Goal: Navigation & Orientation: Find specific page/section

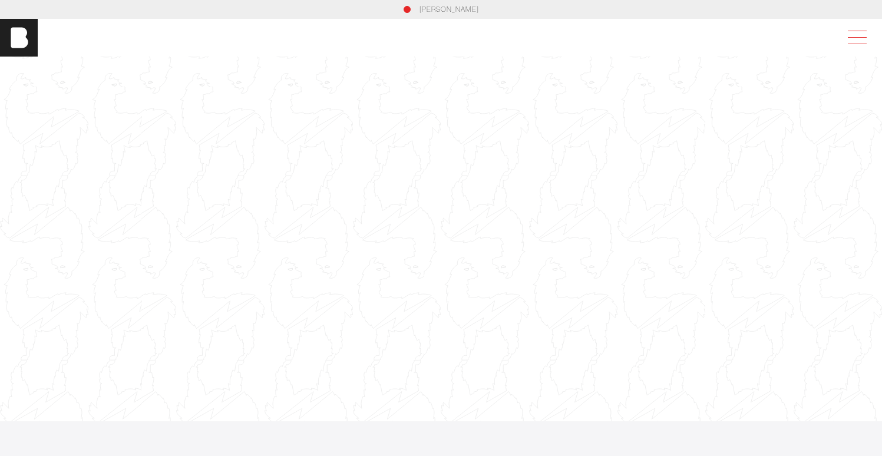
click at [862, 37] on span at bounding box center [857, 37] width 19 height 1
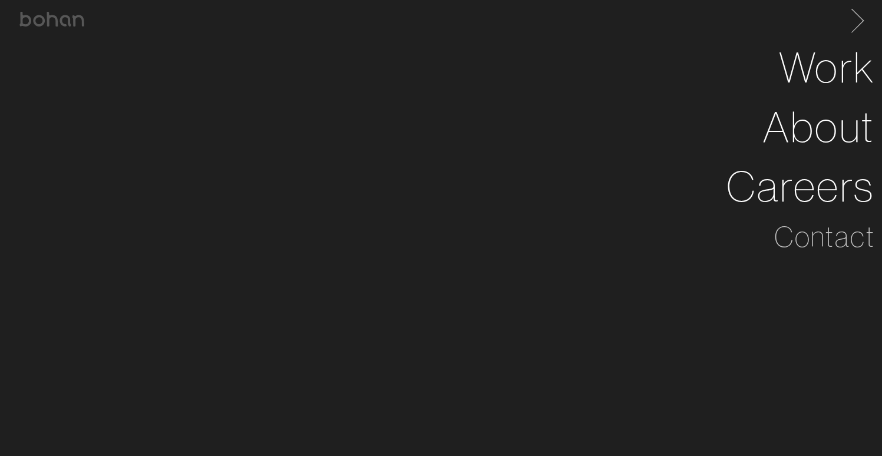
click at [863, 21] on span at bounding box center [855, 18] width 24 height 19
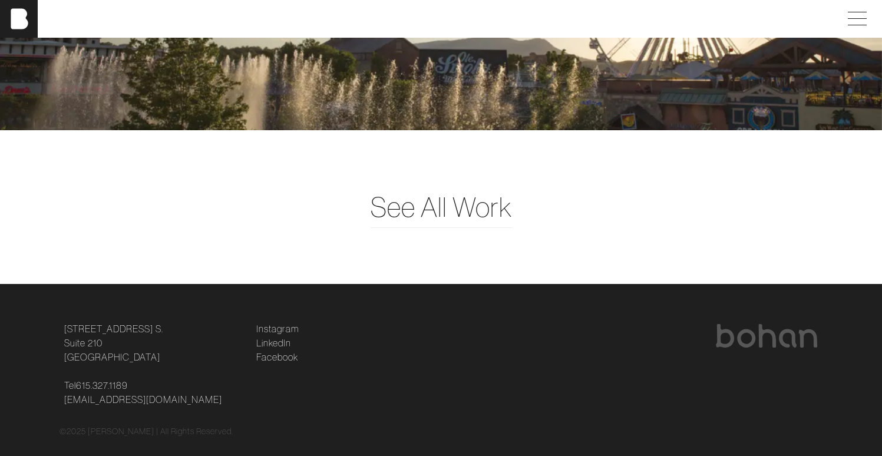
scroll to position [2896, 0]
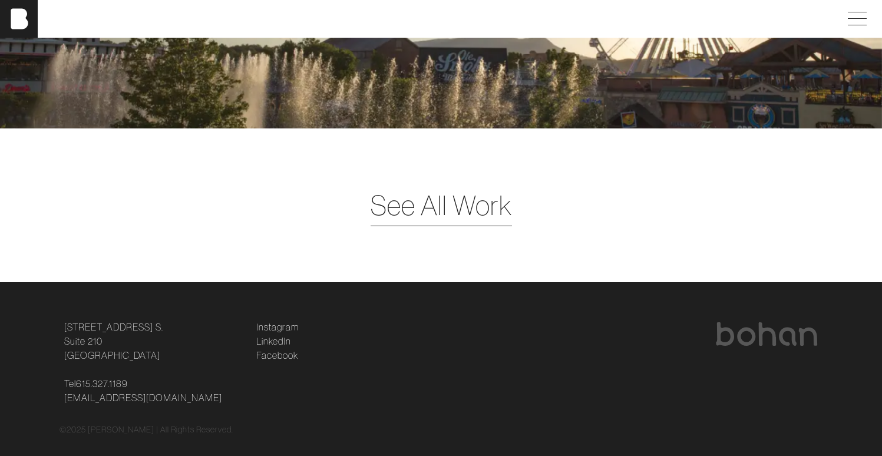
click at [398, 222] on span "See All Work" at bounding box center [440, 205] width 141 height 41
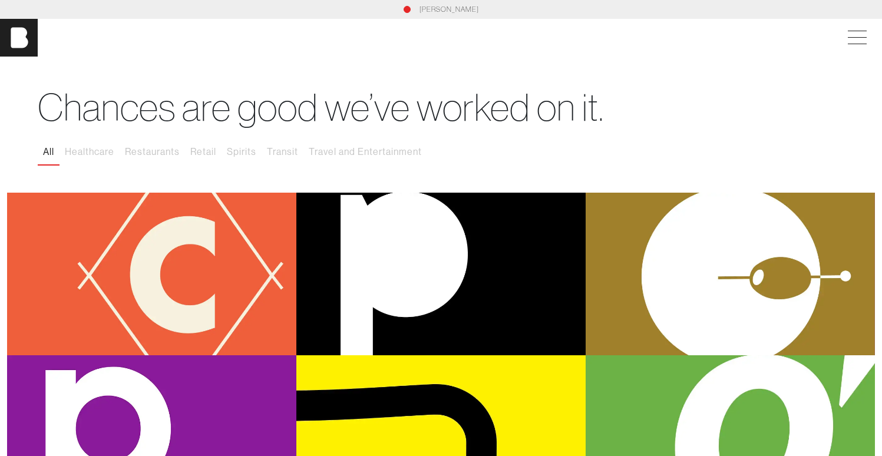
click at [431, 13] on link "[PERSON_NAME]" at bounding box center [448, 9] width 59 height 11
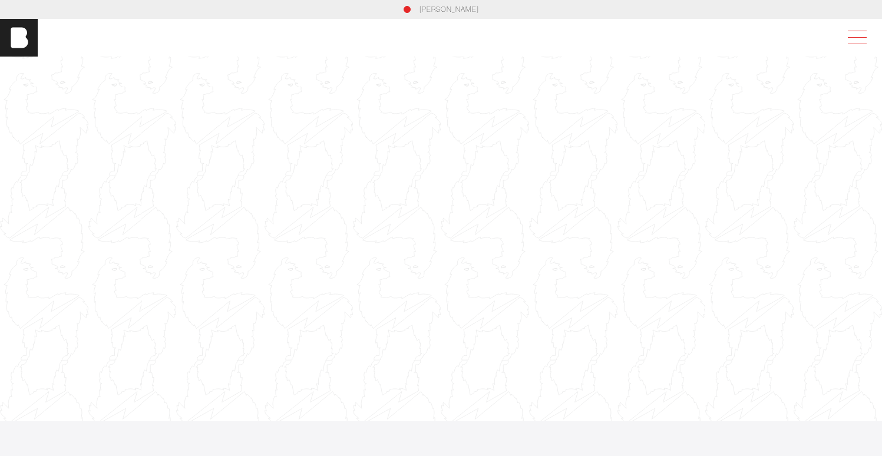
click at [863, 34] on span at bounding box center [854, 37] width 27 height 21
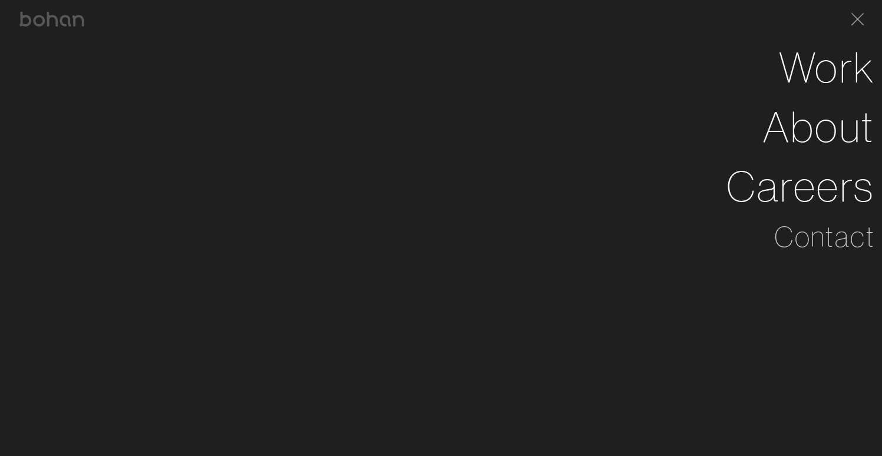
click at [863, 32] on div "[PERSON_NAME]" at bounding box center [441, 19] width 868 height 38
click at [867, 15] on span at bounding box center [855, 18] width 24 height 19
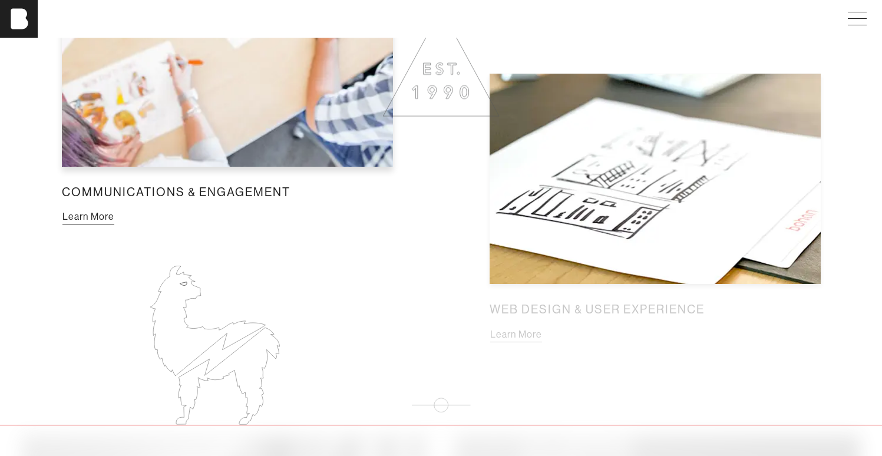
scroll to position [1429, 0]
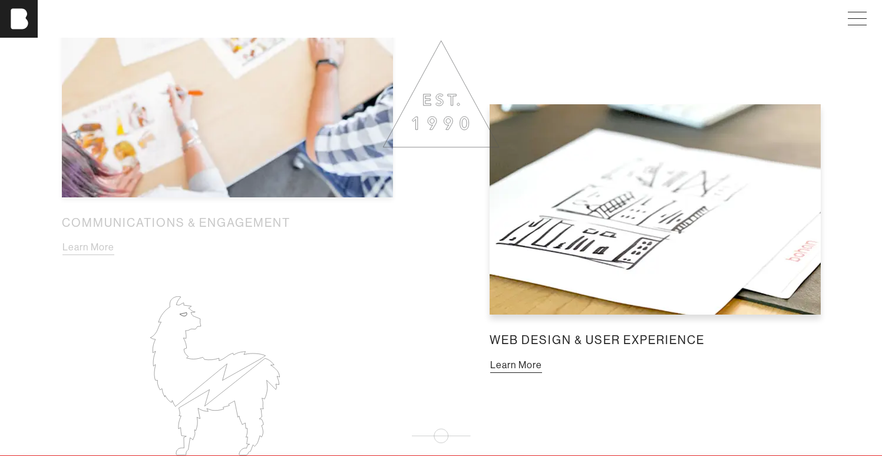
click at [542, 358] on button "Learn More" at bounding box center [515, 365] width 53 height 15
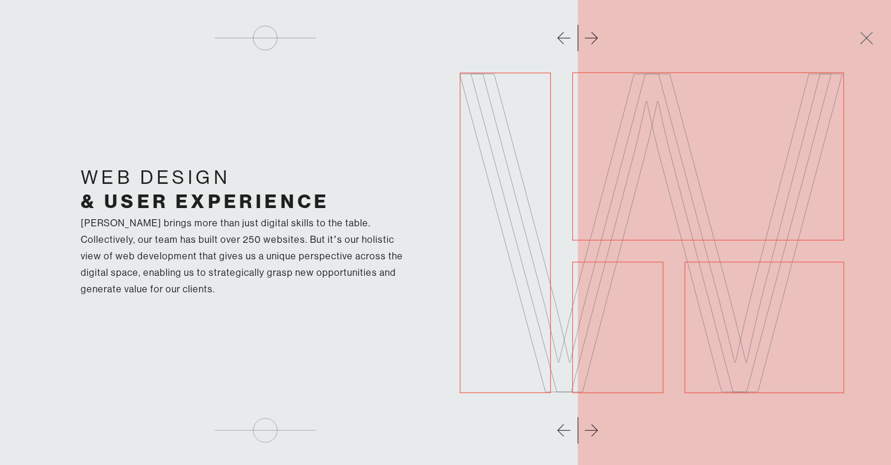
drag, startPoint x: 578, startPoint y: 40, endPoint x: 526, endPoint y: 45, distance: 52.6
click at [526, 45] on div at bounding box center [445, 28] width 876 height 57
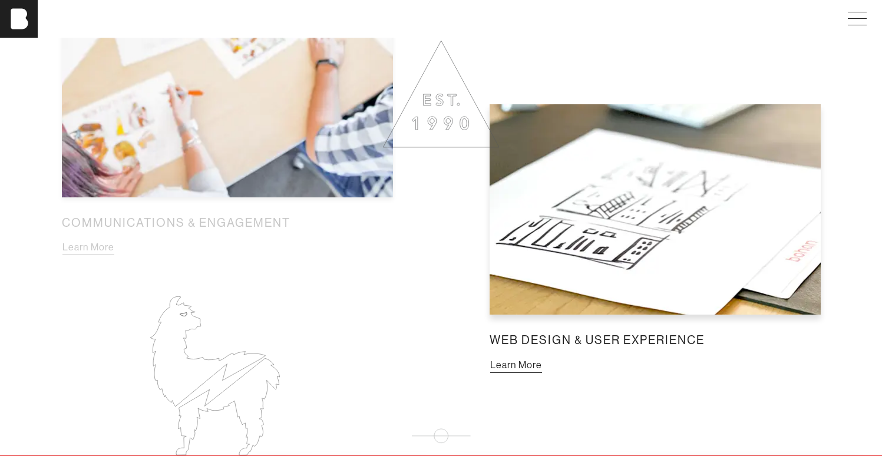
click at [525, 366] on button "Learn More" at bounding box center [515, 365] width 53 height 15
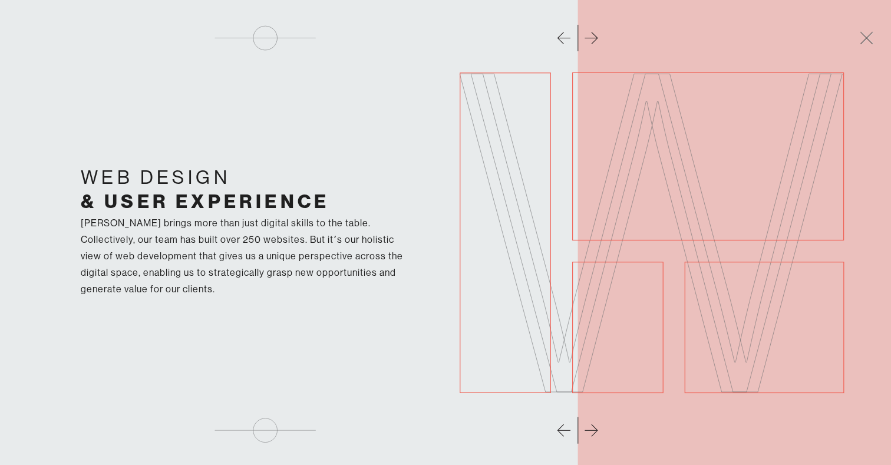
click at [626, 401] on div "Web Design & User Experience [PERSON_NAME] brings more than just digital skills…" at bounding box center [445, 232] width 825 height 465
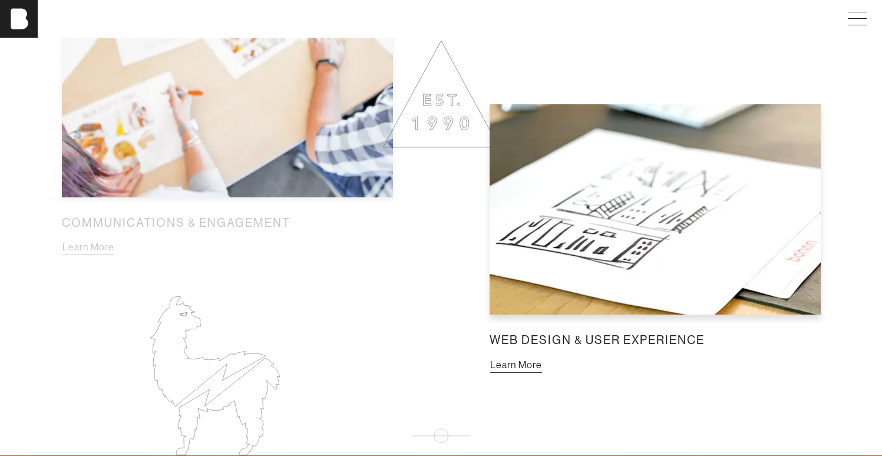
click at [531, 381] on div "Web Design & User Experience Learn More" at bounding box center [655, 238] width 350 height 287
click at [525, 373] on button "Learn More" at bounding box center [515, 365] width 53 height 15
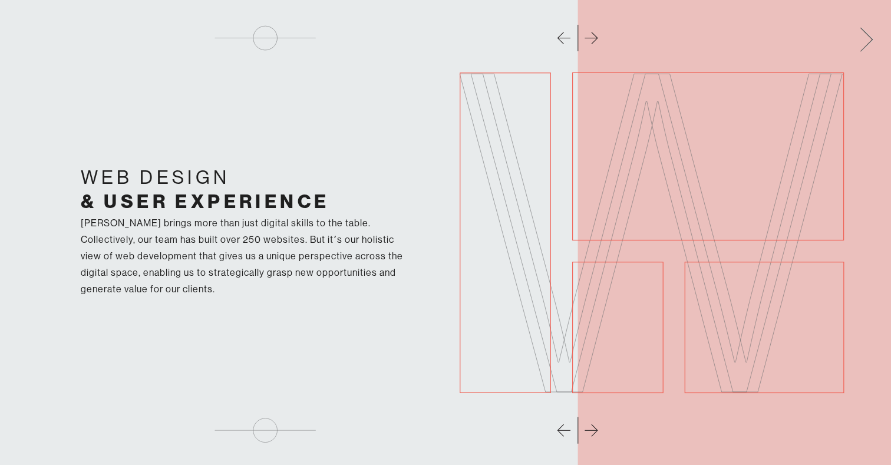
click at [863, 32] on span at bounding box center [864, 37] width 24 height 19
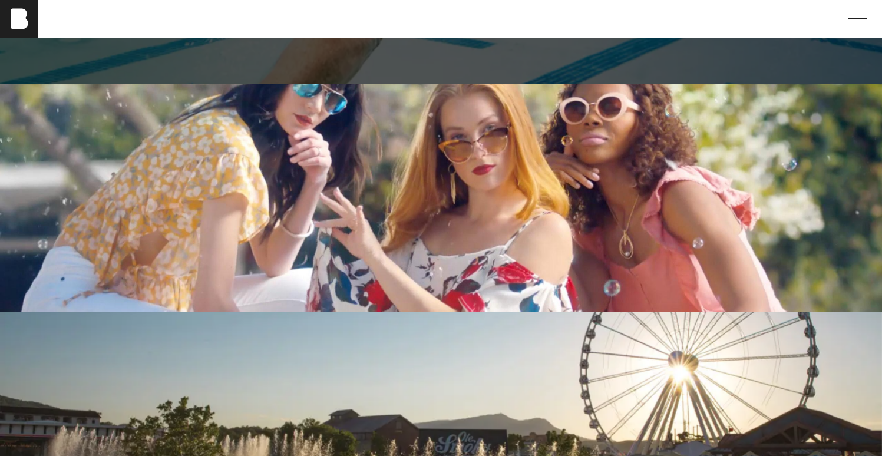
scroll to position [2560, 0]
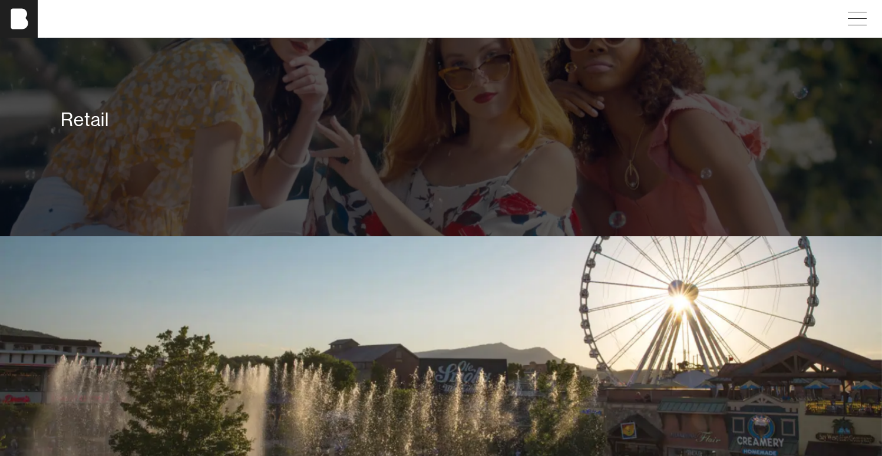
click at [525, 195] on div "Retail" at bounding box center [441, 122] width 882 height 228
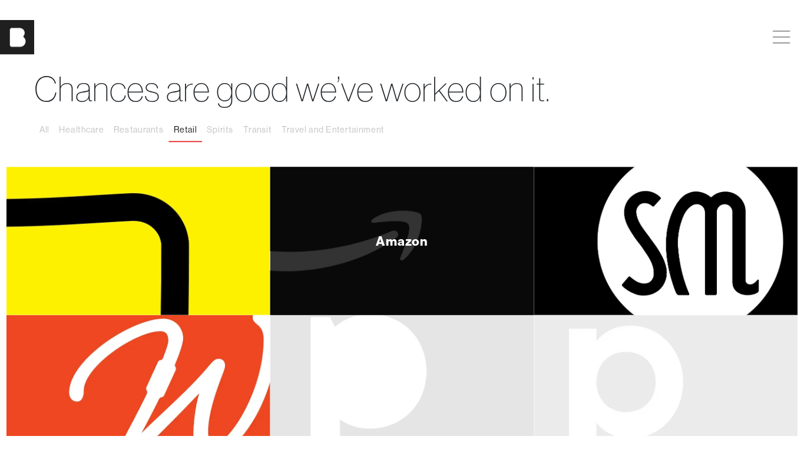
scroll to position [30, 0]
